Goal: Browse casually

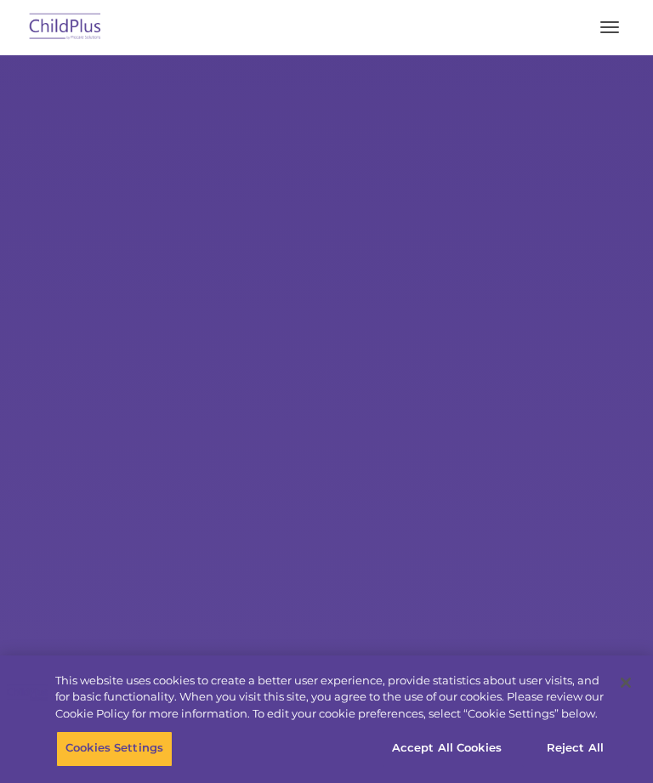
select select "MEDIUM"
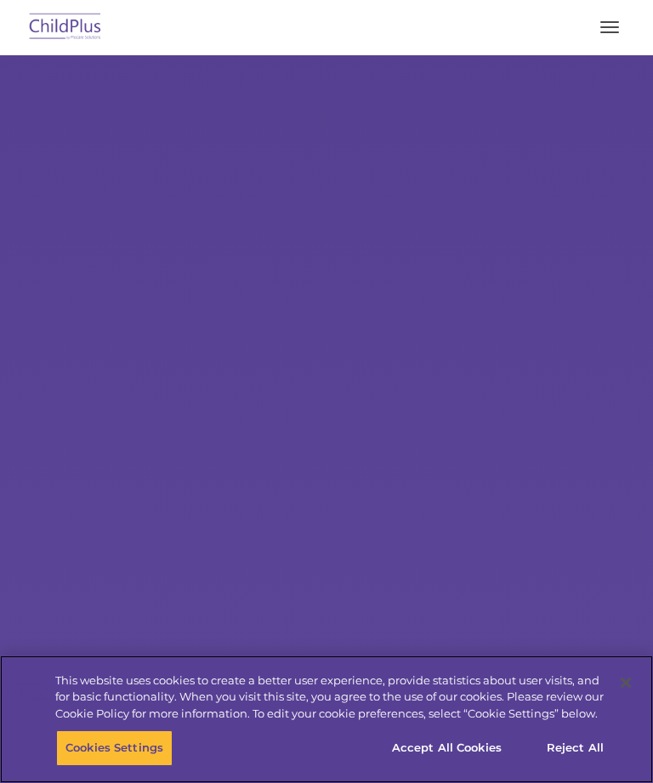
select select "MEDIUM"
